Goal: Book appointment/travel/reservation

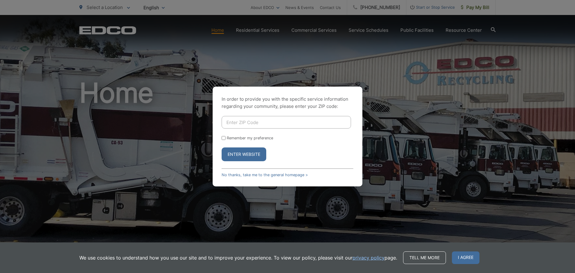
click at [268, 120] on input "Enter ZIP Code" at bounding box center [286, 122] width 129 height 13
type input "91941"
click at [222, 147] on button "Enter Website" at bounding box center [244, 154] width 45 height 14
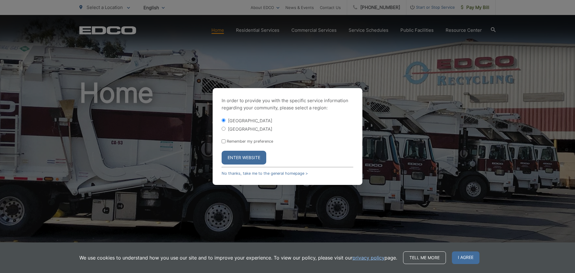
click at [233, 153] on button "Enter Website" at bounding box center [244, 158] width 45 height 14
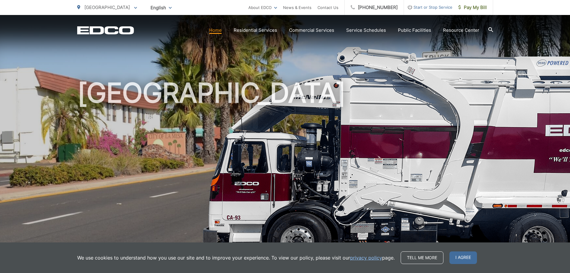
click at [489, 29] on icon at bounding box center [491, 29] width 5 height 5
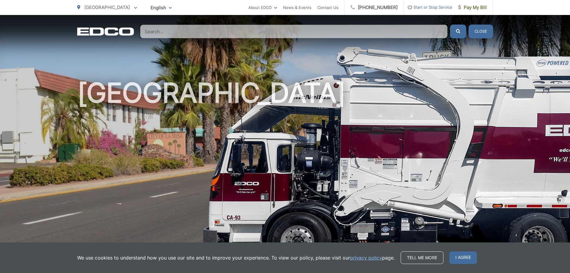
drag, startPoint x: 238, startPoint y: 32, endPoint x: 154, endPoint y: 31, distance: 84.1
click at [154, 31] on input "Search" at bounding box center [294, 32] width 308 height 14
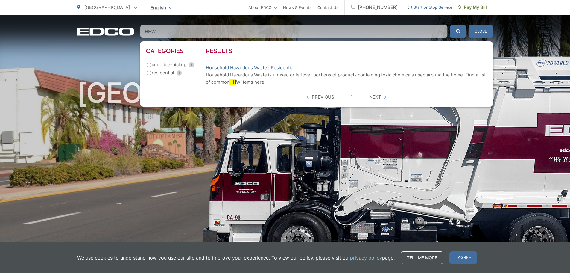
type input "HHW"
click at [450, 25] on button "submit" at bounding box center [458, 32] width 16 height 14
click at [244, 69] on link "Household Hazardous Waste | Residential" at bounding box center [250, 67] width 89 height 7
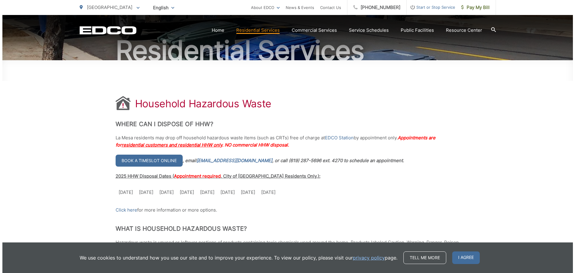
scroll to position [60, 0]
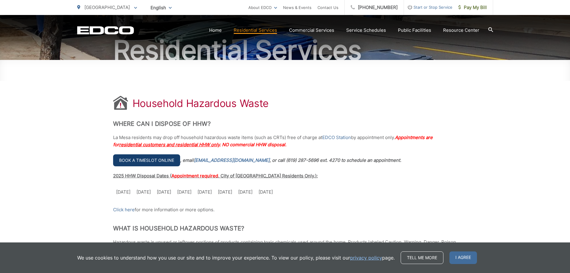
click at [146, 159] on link "Book a timeslot online" at bounding box center [146, 160] width 67 height 12
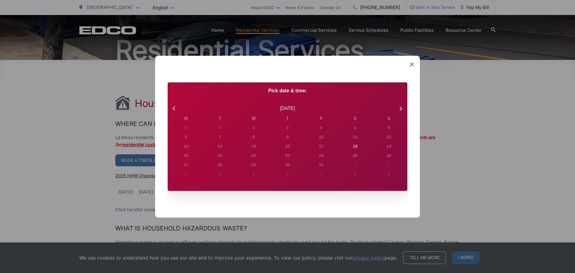
click at [181, 108] on div "[DATE]" at bounding box center [288, 108] width 240 height 14
click at [172, 106] on icon at bounding box center [175, 108] width 8 height 8
click at [399, 108] on icon at bounding box center [400, 108] width 8 height 8
click at [396, 108] on icon at bounding box center [400, 108] width 8 height 8
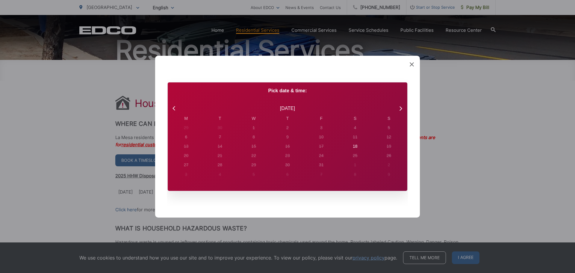
click at [410, 65] on div "Created with Sketch. Book Appointment Bringing anyone with you? Number of Addit…" at bounding box center [287, 136] width 265 height 162
click at [410, 65] on icon at bounding box center [412, 64] width 4 height 4
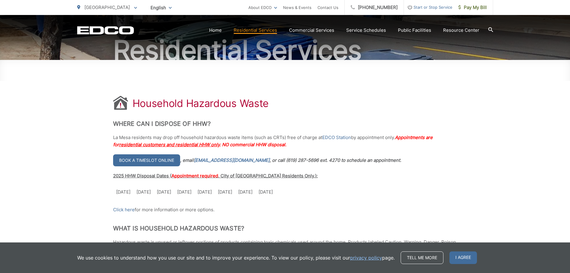
drag, startPoint x: 203, startPoint y: 191, endPoint x: 216, endPoint y: 199, distance: 14.9
click at [222, 194] on tr "[DATE] [DATE] [DATE] June [DATE] Sept. [DATE] [DATE]" at bounding box center [194, 191] width 163 height 13
drag, startPoint x: 220, startPoint y: 191, endPoint x: 244, endPoint y: 192, distance: 23.7
click at [244, 192] on tr "[DATE] [DATE] [DATE] June [DATE] Sept. [DATE] [DATE]" at bounding box center [194, 191] width 163 height 13
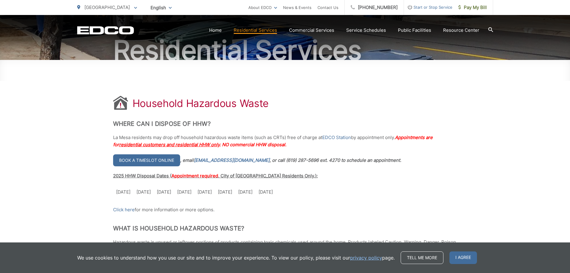
click at [234, 193] on td "[DATE]" at bounding box center [225, 191] width 20 height 13
click at [150, 155] on link "Book a timeslot online" at bounding box center [146, 160] width 67 height 12
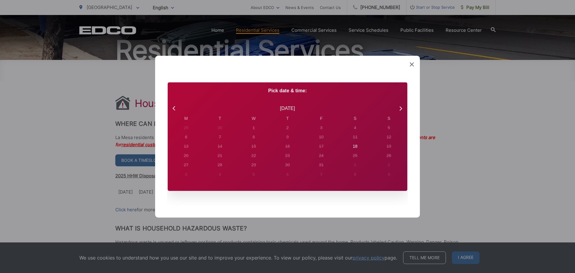
click at [411, 64] on icon at bounding box center [412, 64] width 4 height 4
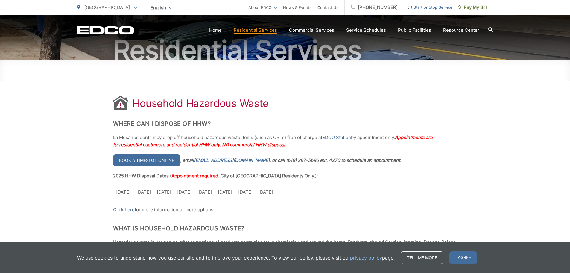
click at [251, 198] on td "[DATE]" at bounding box center [245, 191] width 20 height 13
click at [105, 8] on span "[GEOGRAPHIC_DATA]" at bounding box center [107, 7] width 46 height 6
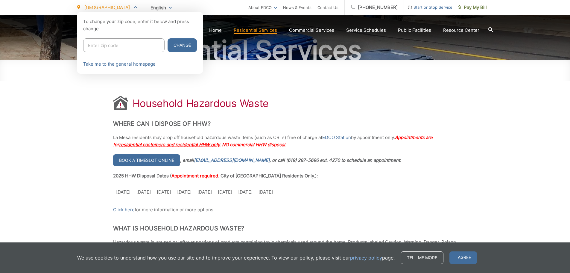
click at [116, 49] on input "Enter zip code" at bounding box center [123, 45] width 81 height 14
type input "92020"
click at [168, 38] on button "Change" at bounding box center [182, 45] width 29 height 14
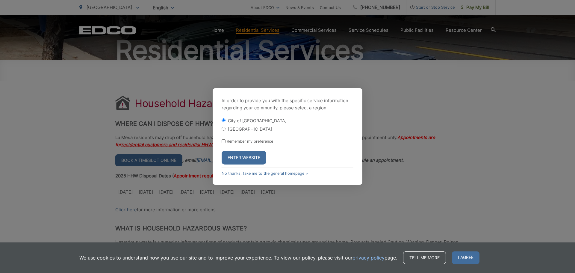
click at [243, 157] on button "Enter Website" at bounding box center [244, 158] width 45 height 14
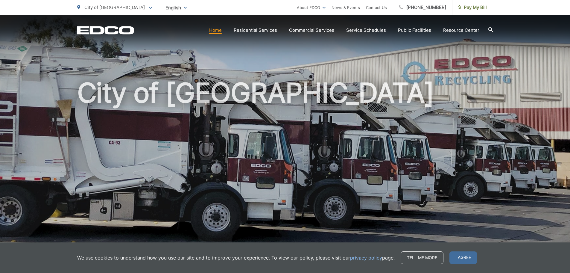
click at [491, 25] on div at bounding box center [491, 30] width 5 height 11
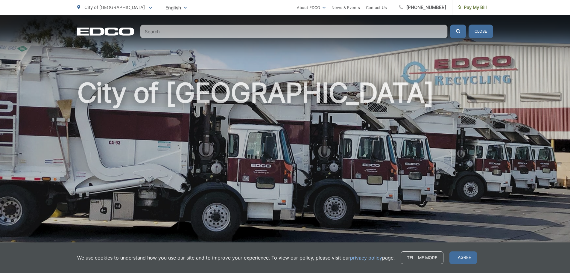
click at [163, 31] on input "Search" at bounding box center [294, 32] width 308 height 14
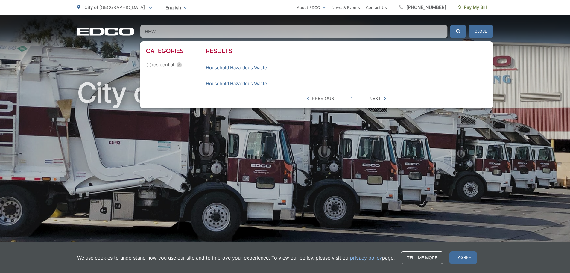
type input "HHW"
click at [450, 25] on button "submit" at bounding box center [458, 32] width 16 height 14
click at [250, 68] on link "Household Hazardous Waste" at bounding box center [236, 67] width 61 height 7
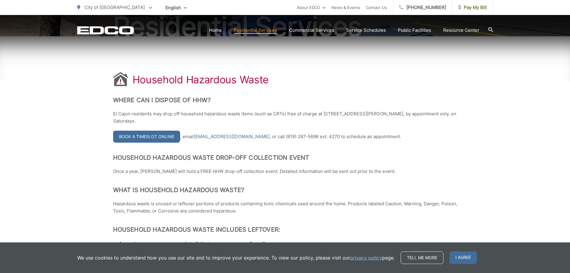
scroll to position [90, 0]
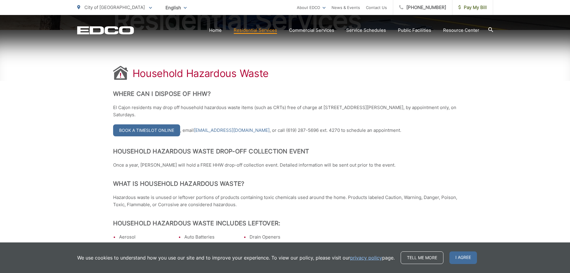
drag, startPoint x: 75, startPoint y: 126, endPoint x: 89, endPoint y: 126, distance: 14.4
click at [151, 135] on link "Book a Timeslot Online" at bounding box center [146, 130] width 67 height 12
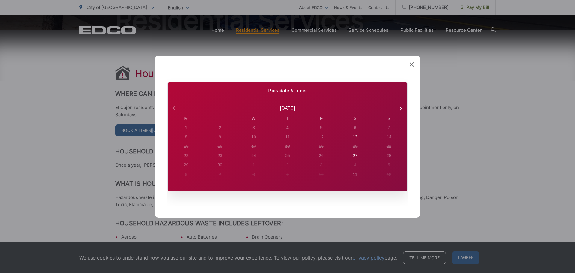
drag, startPoint x: 335, startPoint y: 137, endPoint x: 173, endPoint y: 108, distance: 165.2
click at [173, 108] on icon at bounding box center [175, 108] width 8 height 8
click at [401, 110] on icon at bounding box center [400, 108] width 2 height 4
click at [410, 63] on icon at bounding box center [412, 64] width 4 height 4
